Goal: Transaction & Acquisition: Purchase product/service

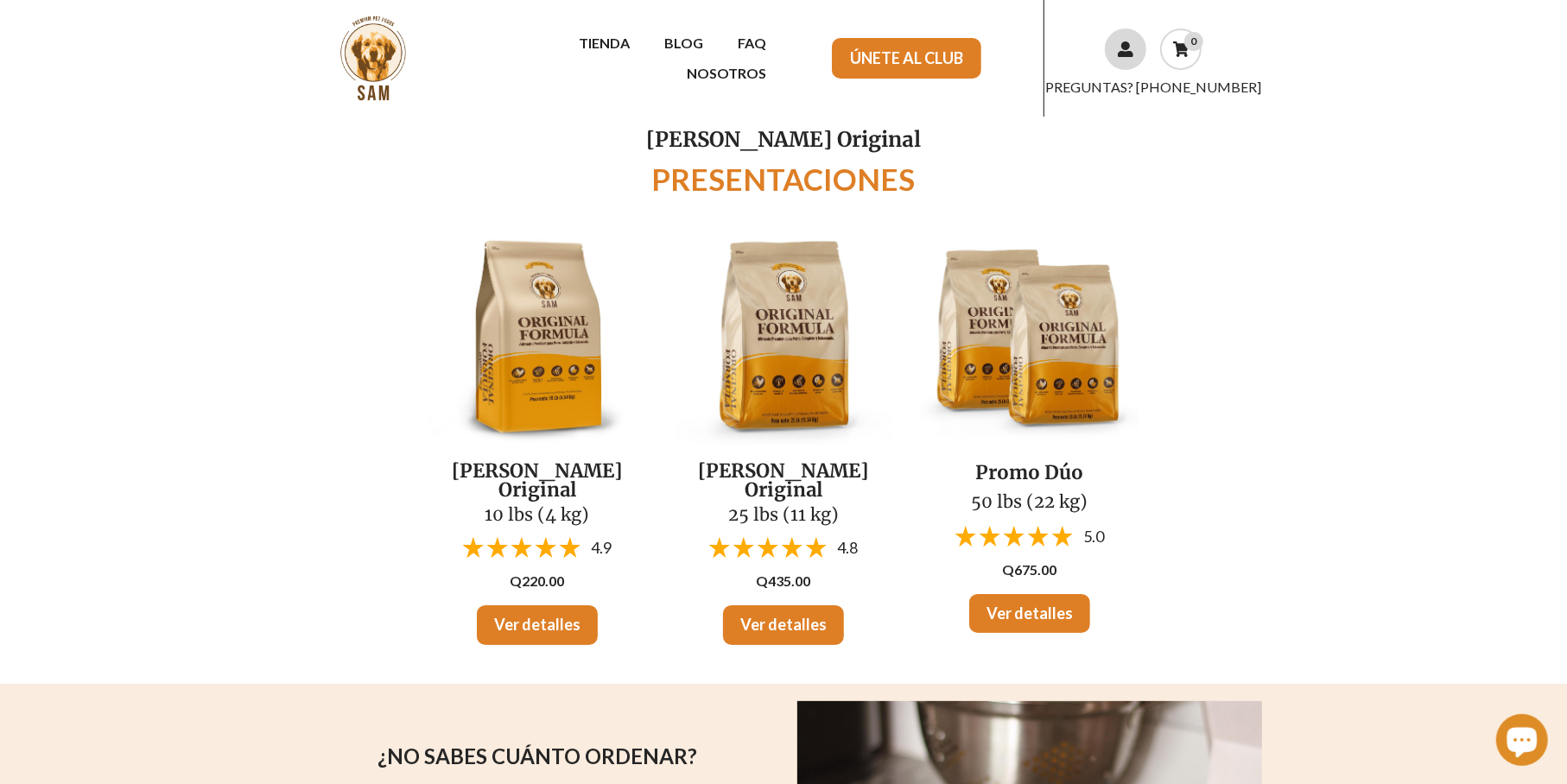
click at [1132, 61] on link at bounding box center [1125, 49] width 41 height 41
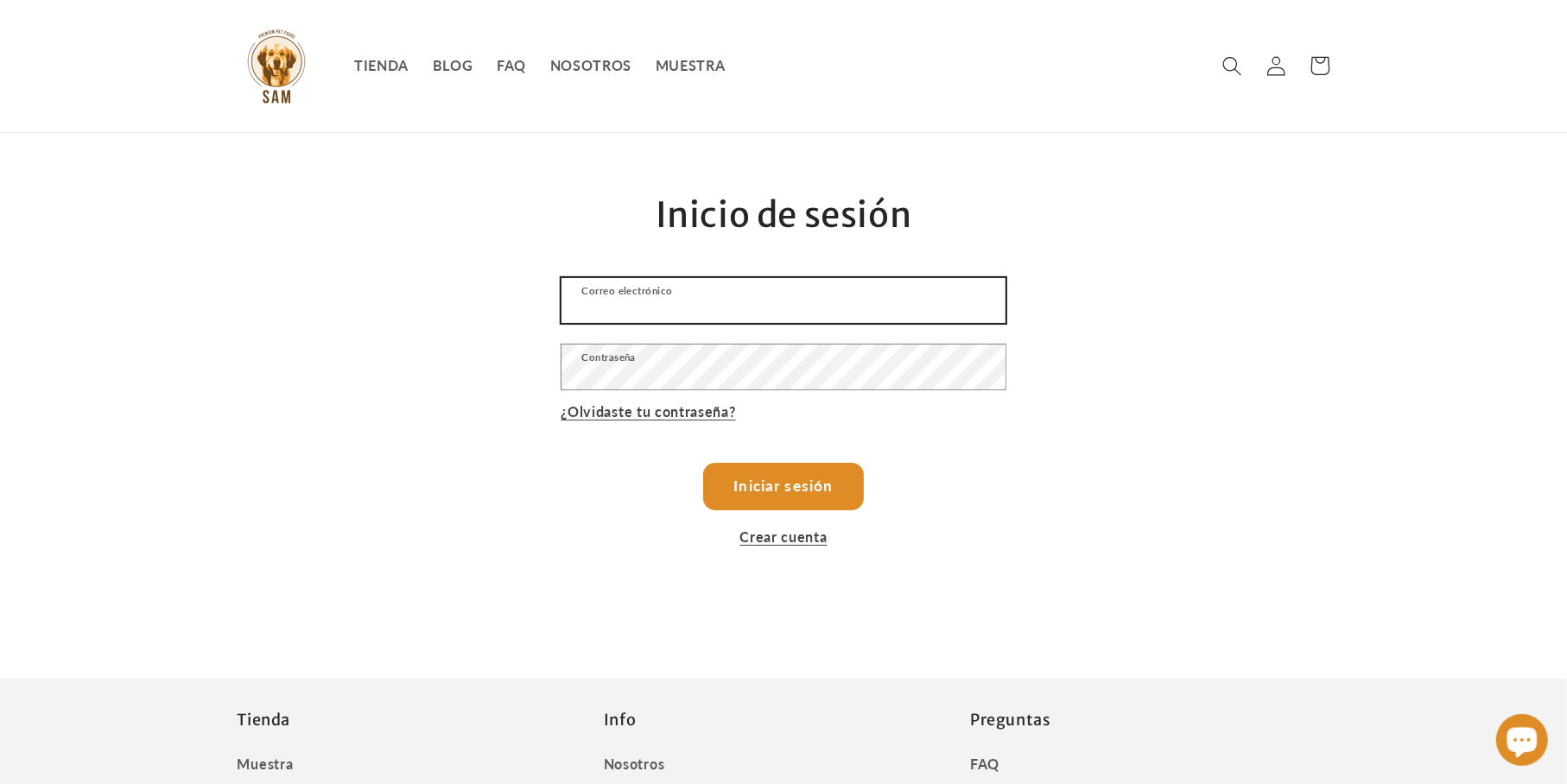
type input "[PERSON_NAME][EMAIL_ADDRESS][DOMAIN_NAME]"
click at [766, 483] on button "Iniciar sesión" at bounding box center [784, 487] width 159 height 47
click at [781, 485] on button "Iniciar sesión" at bounding box center [784, 487] width 159 height 47
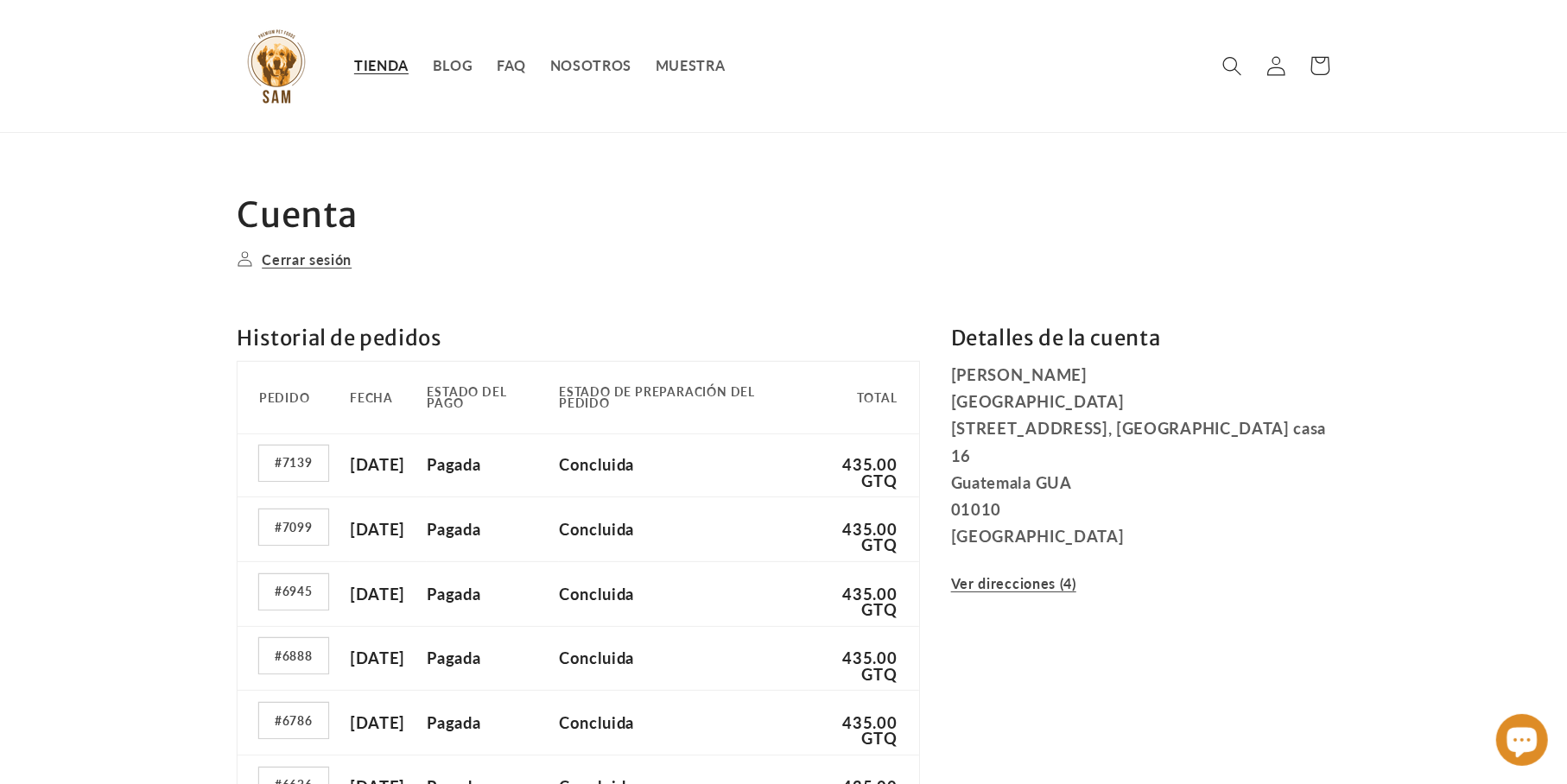
click at [371, 68] on span "TIENDA" at bounding box center [382, 66] width 55 height 18
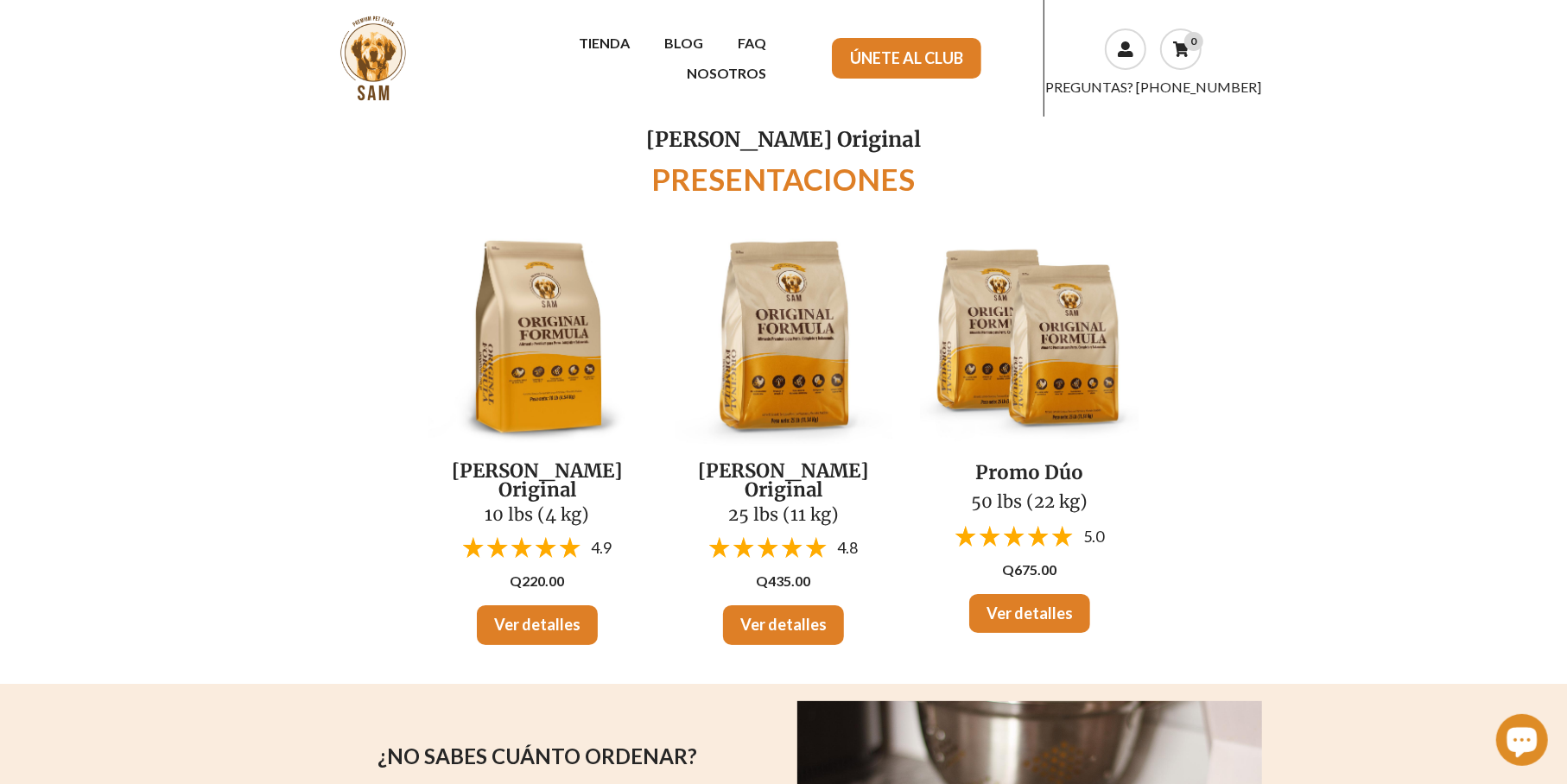
click at [779, 368] on img at bounding box center [784, 338] width 218 height 218
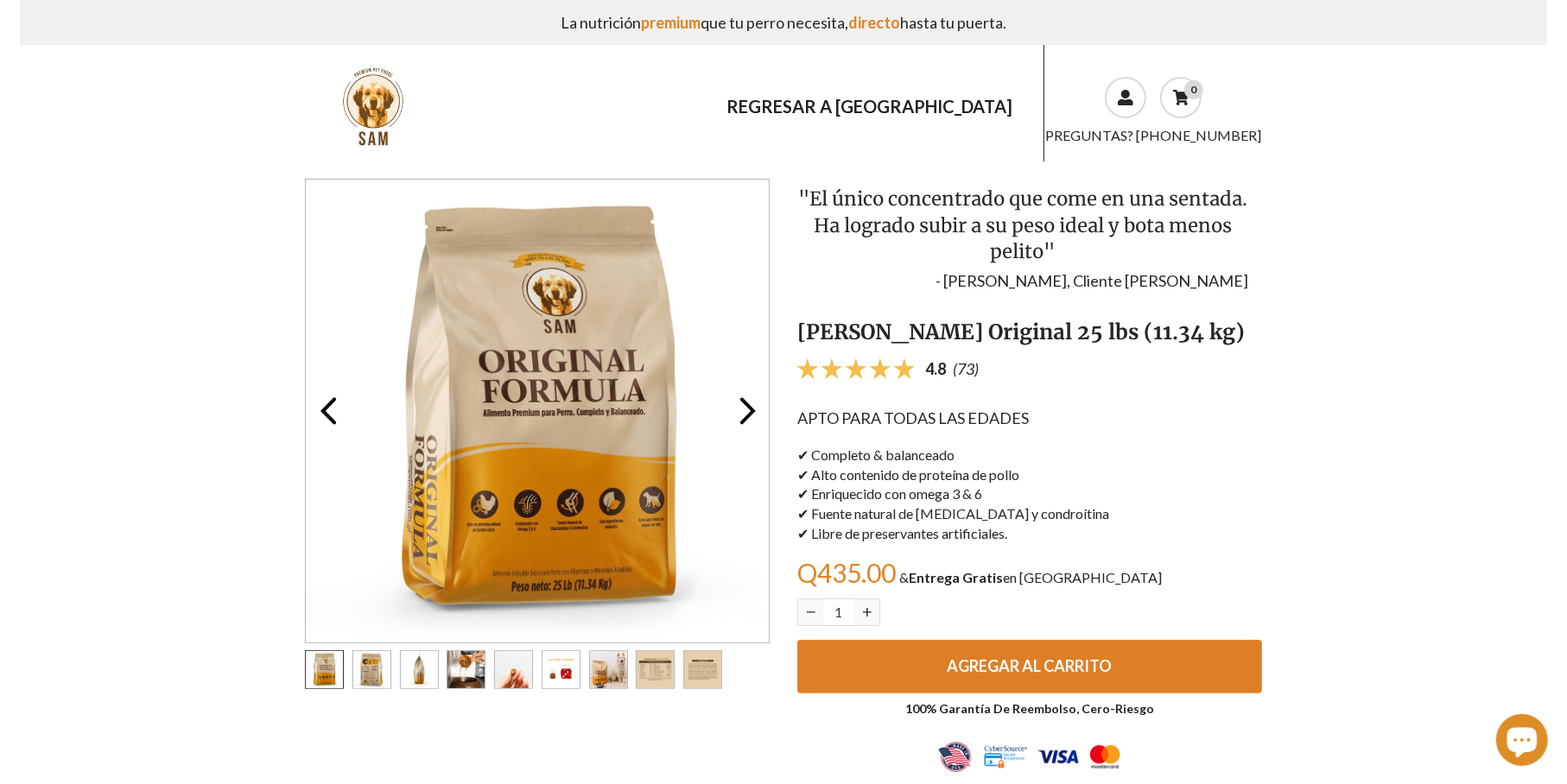
click at [1026, 656] on button "AGREGAR AL CARRITO" at bounding box center [1029, 667] width 465 height 54
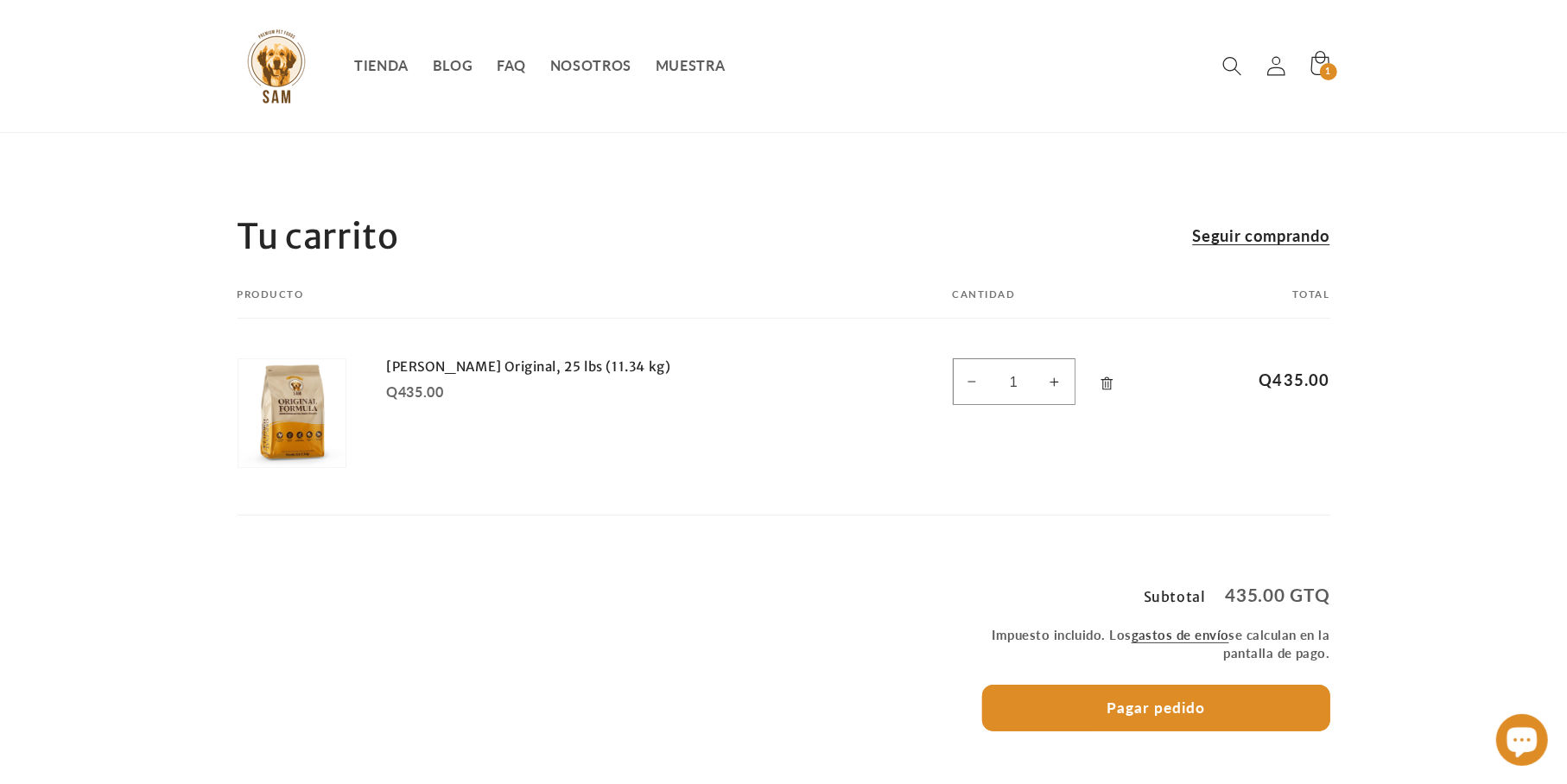
click at [795, 586] on div "Subtotal 435.00 GTQ Impuesto incluido. Los gastos de envío se calculan en la pa…" at bounding box center [784, 663] width 1093 height 234
click at [1148, 713] on button "Pagar pedido" at bounding box center [1157, 709] width 349 height 47
